Goal: Information Seeking & Learning: Find specific fact

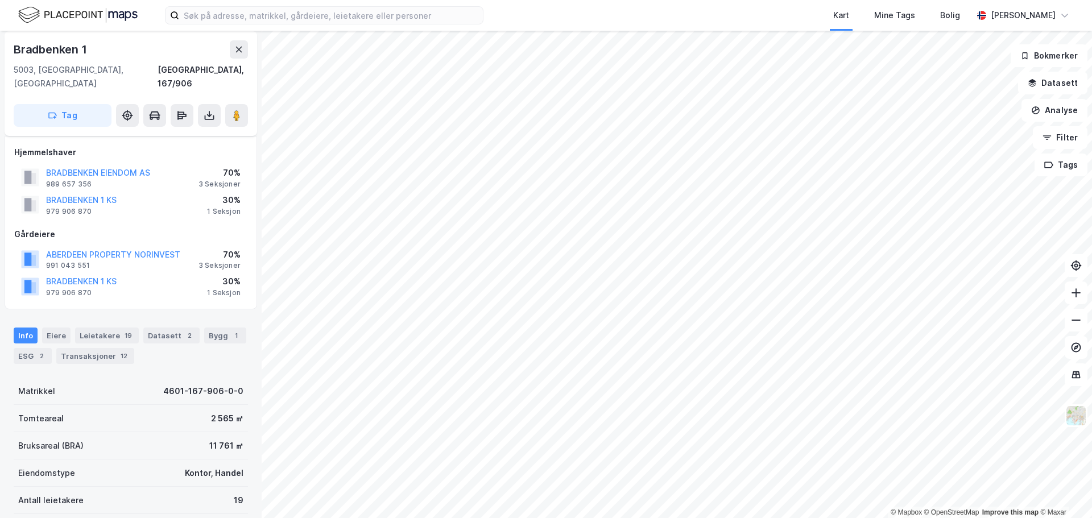
scroll to position [11, 0]
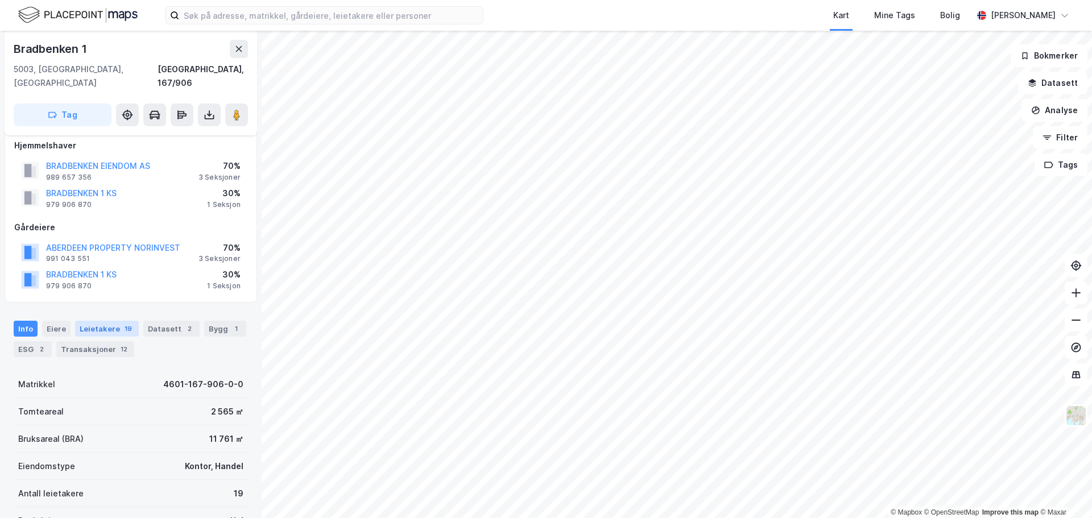
click at [112, 321] on div "Leietakere 19" at bounding box center [107, 329] width 64 height 16
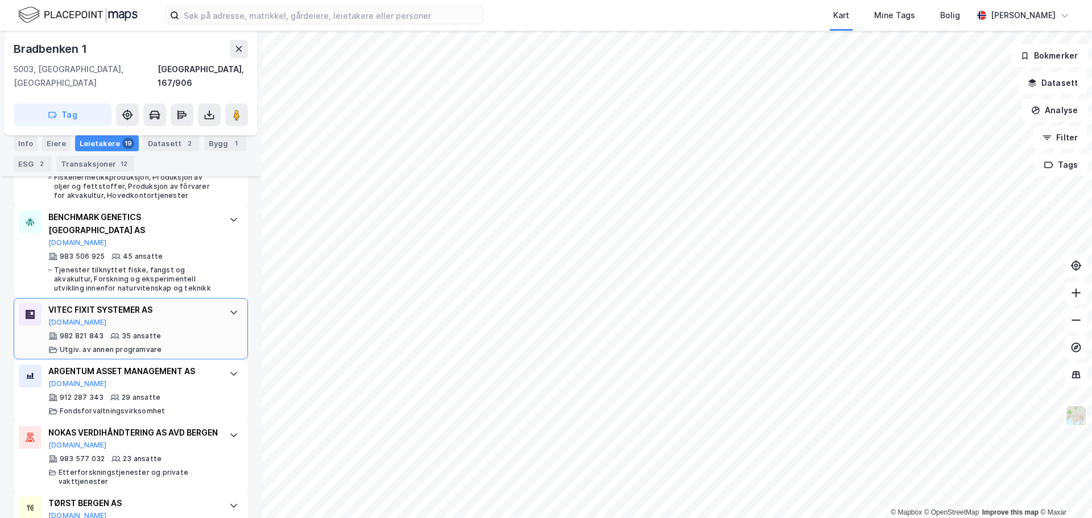
scroll to position [497, 0]
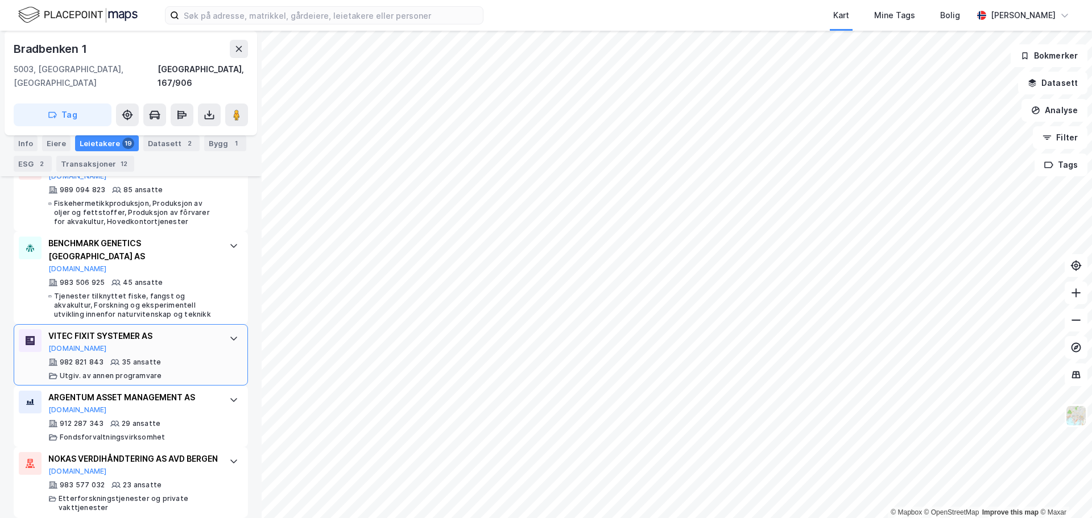
click at [171, 329] on div "VITEC FIXIT SYSTEMER AS" at bounding box center [132, 336] width 169 height 14
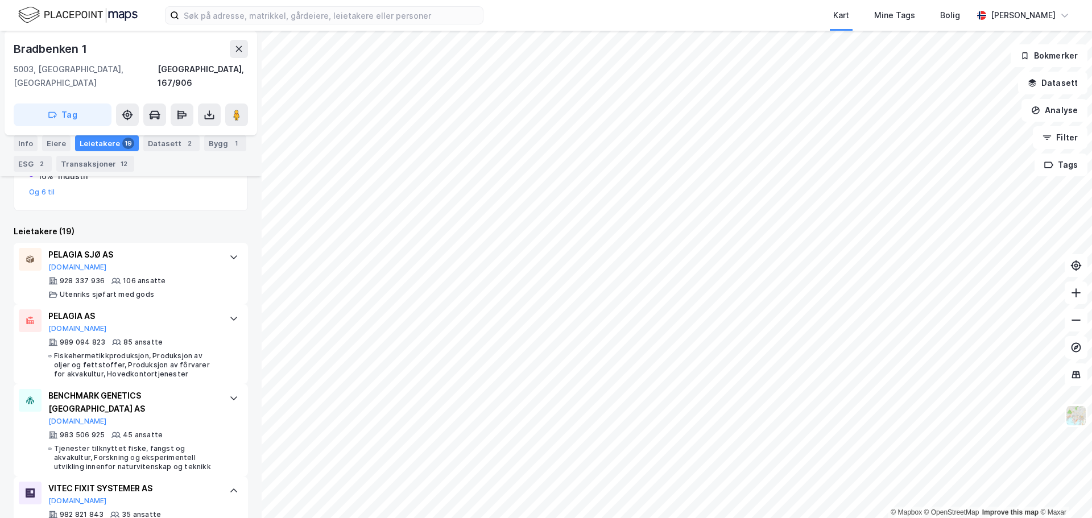
scroll to position [326, 0]
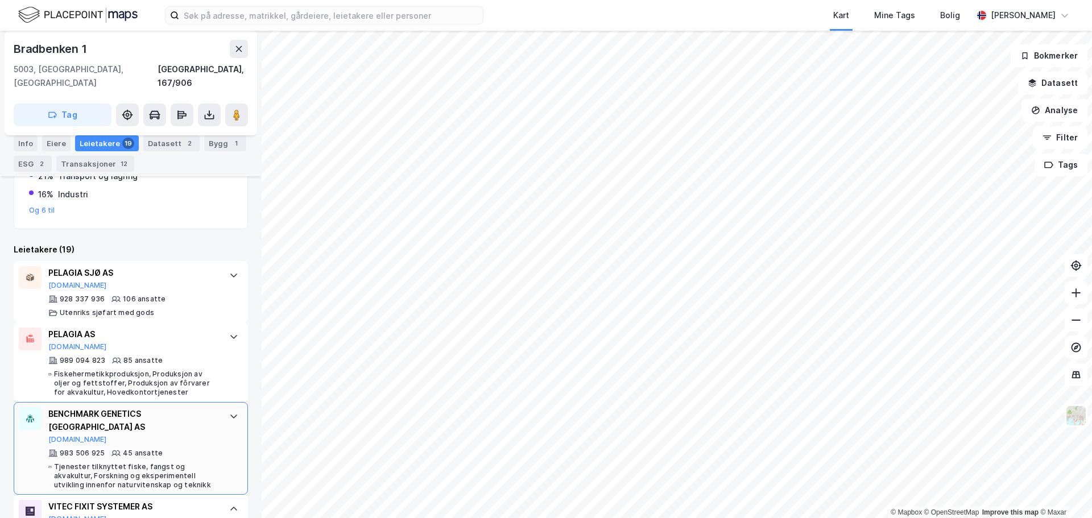
click at [90, 407] on div "BENCHMARK GENETICS [GEOGRAPHIC_DATA] AS" at bounding box center [132, 420] width 169 height 27
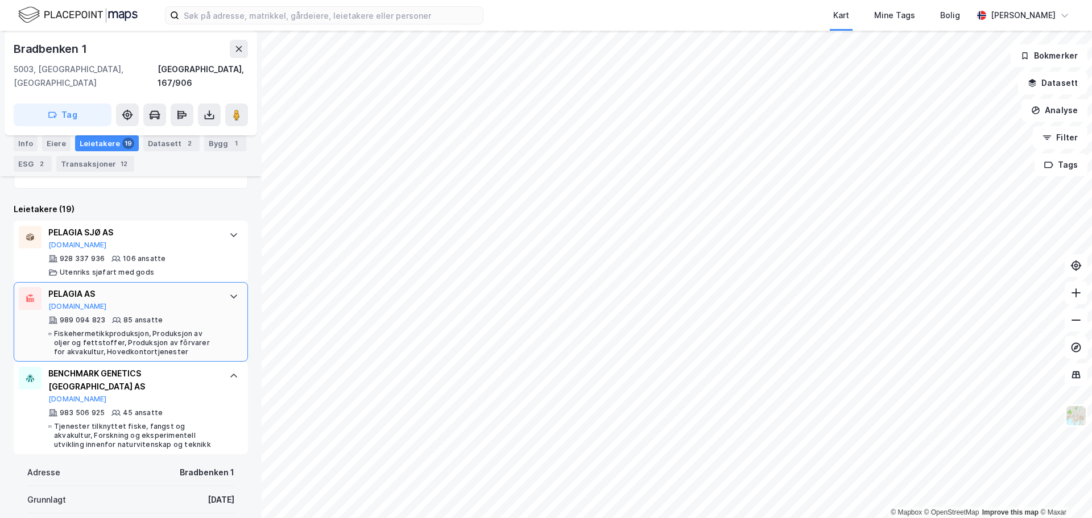
scroll to position [383, 0]
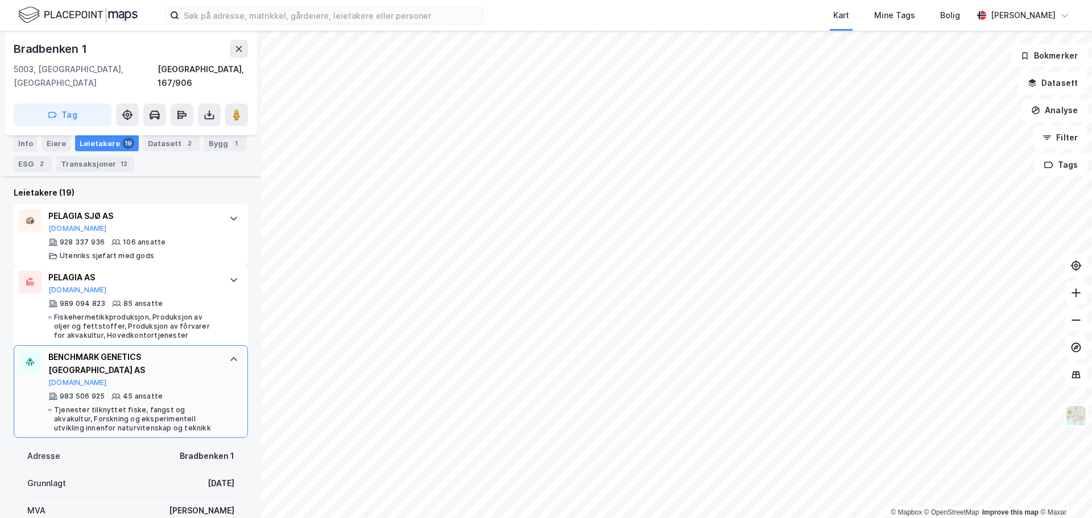
click at [147, 356] on div "BENCHMARK GENETICS NORWAY AS [DOMAIN_NAME]" at bounding box center [132, 369] width 169 height 38
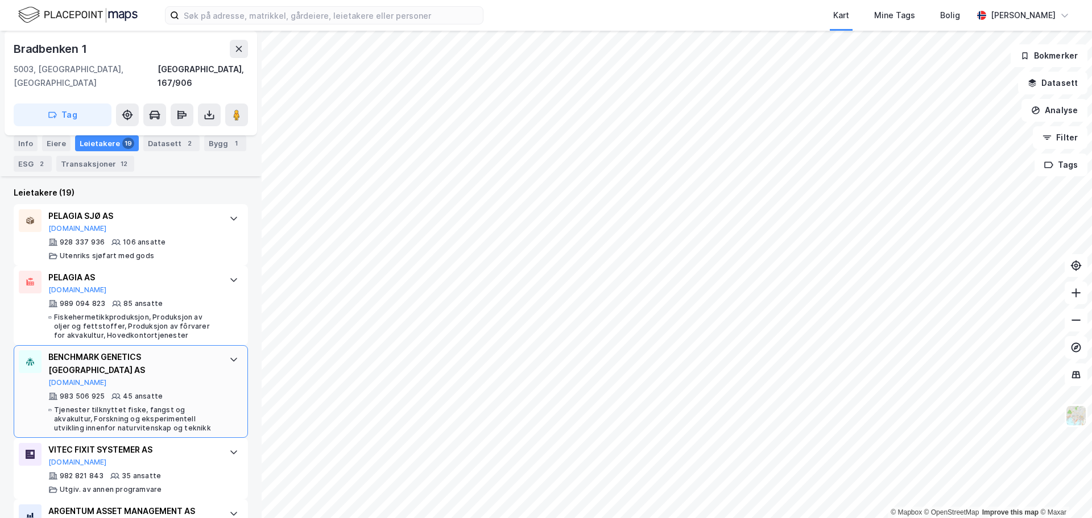
click at [147, 356] on div "BENCHMARK GENETICS NORWAY AS [DOMAIN_NAME]" at bounding box center [132, 369] width 169 height 38
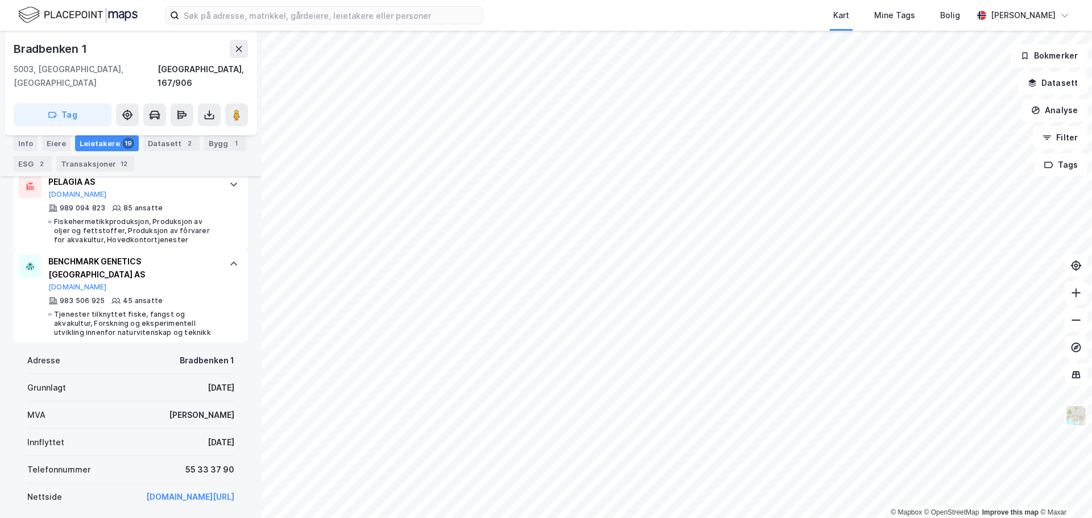
scroll to position [611, 0]
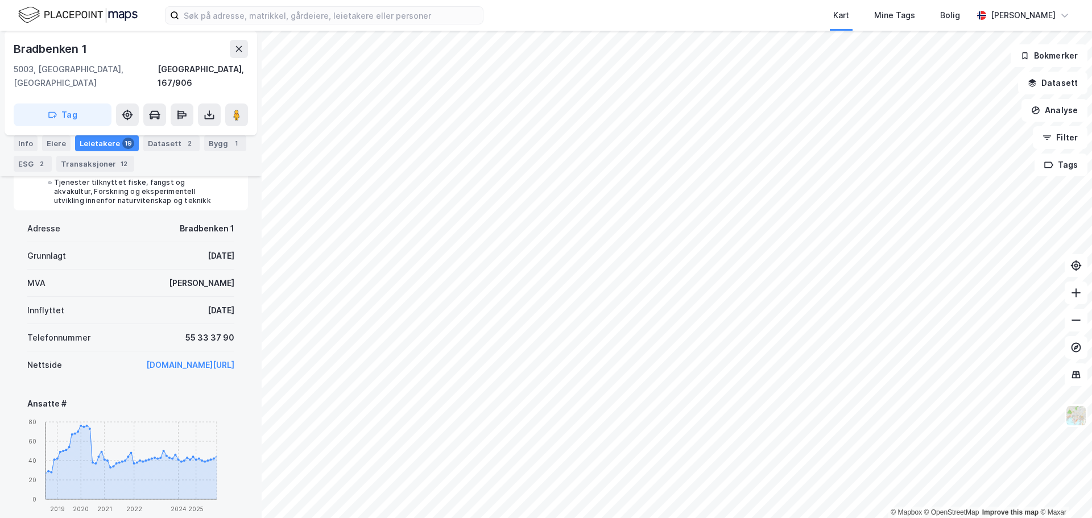
click at [222, 304] on div "[DATE]" at bounding box center [221, 311] width 27 height 14
drag, startPoint x: 229, startPoint y: 284, endPoint x: 182, endPoint y: 284, distance: 46.6
click at [182, 284] on div "Adresse Bradbenken 1 Grunnlagt [DATE] MVA Ja Innflyttet [DATE] Telefonnummer [P…" at bounding box center [131, 527] width 234 height 634
click at [165, 297] on div "Innflyttet [DATE]" at bounding box center [130, 310] width 207 height 27
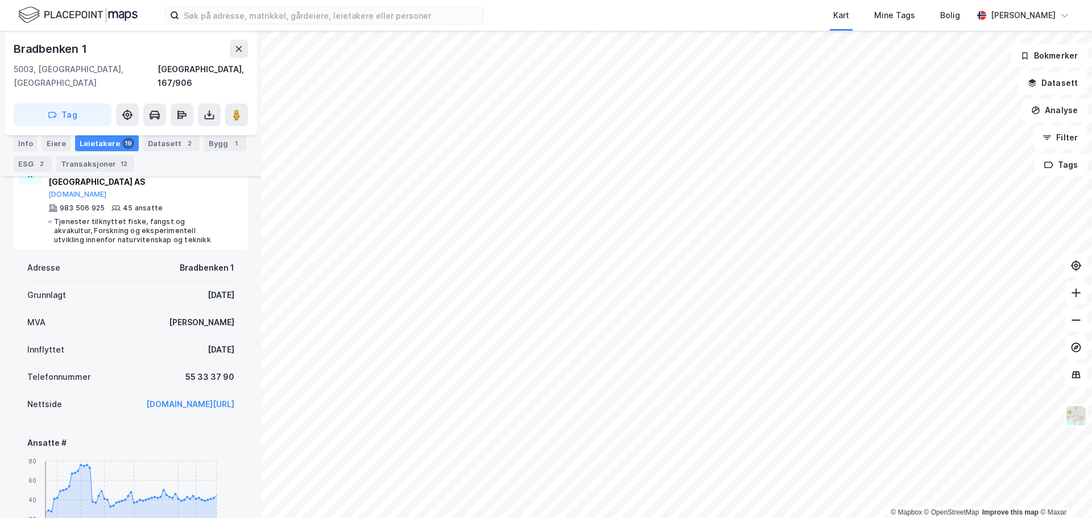
scroll to position [554, 0]
